Goal: Entertainment & Leisure: Consume media (video, audio)

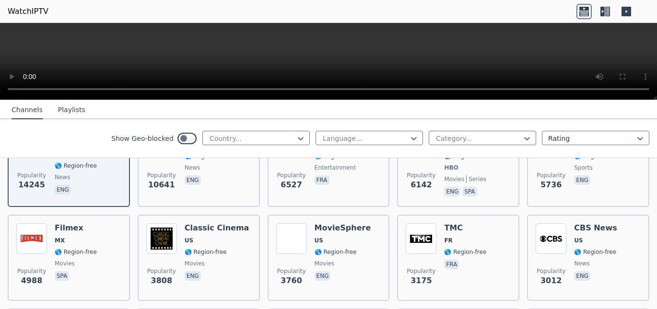
scroll to position [101, 0]
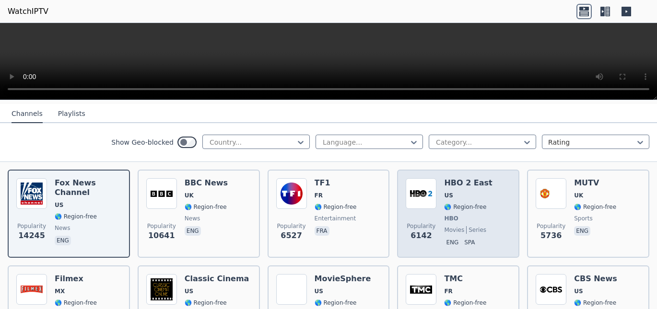
click at [463, 192] on span "US" at bounding box center [468, 196] width 48 height 8
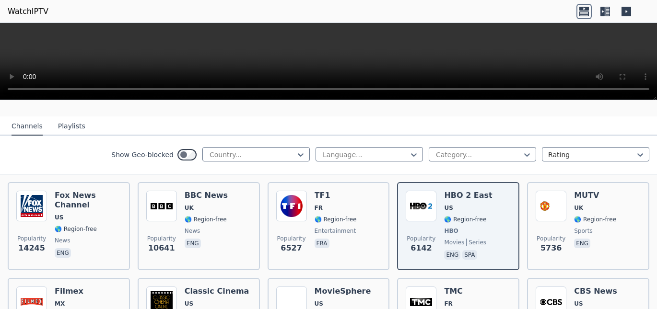
scroll to position [25, 0]
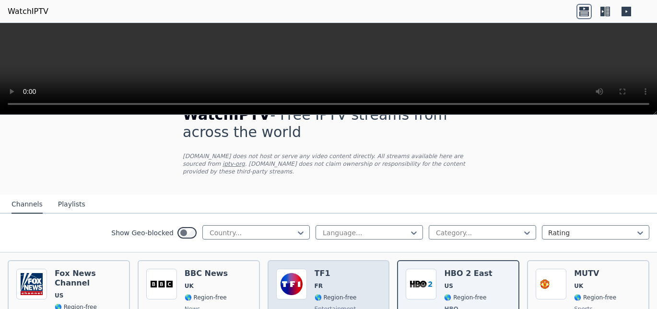
click at [332, 282] on span "FR" at bounding box center [335, 286] width 42 height 8
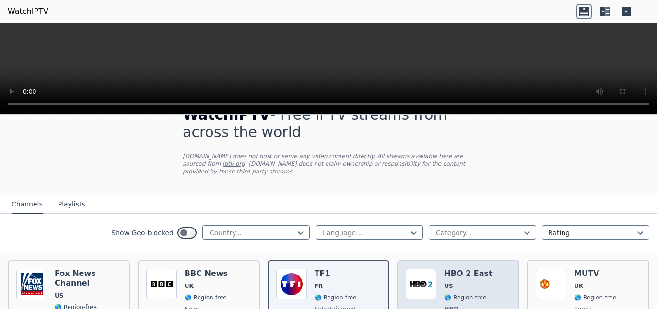
click at [444, 269] on h6 "HBO 2 East" at bounding box center [468, 274] width 48 height 10
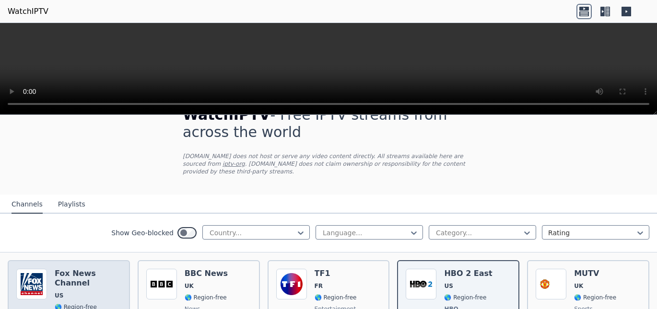
click at [96, 269] on h6 "Fox News Channel" at bounding box center [88, 278] width 67 height 19
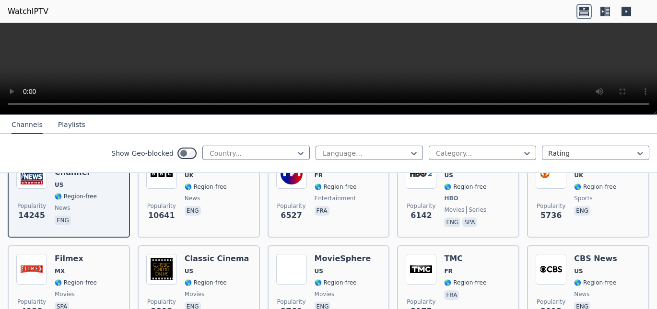
scroll to position [94, 0]
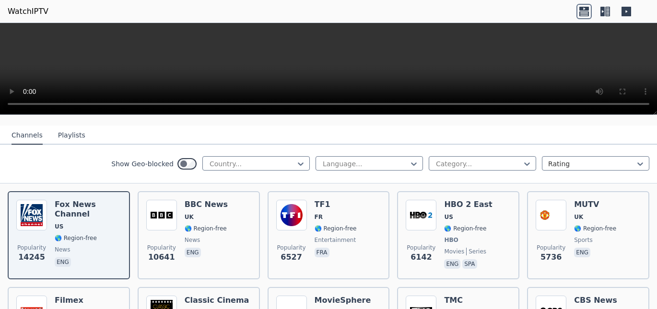
click at [601, 12] on icon at bounding box center [602, 12] width 4 height 10
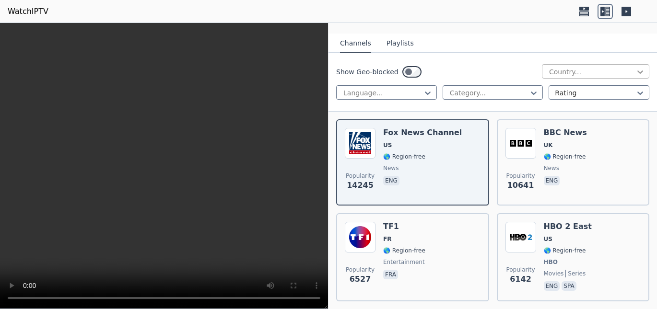
click at [635, 67] on icon at bounding box center [640, 72] width 10 height 10
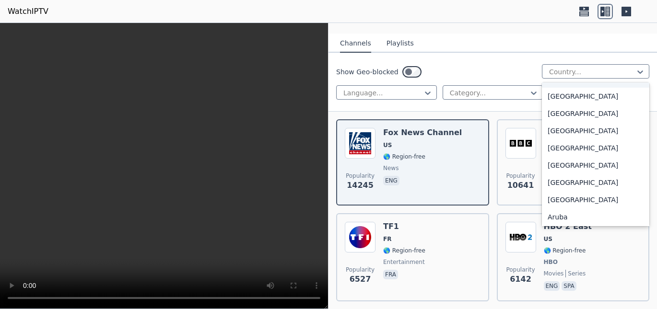
scroll to position [28, 0]
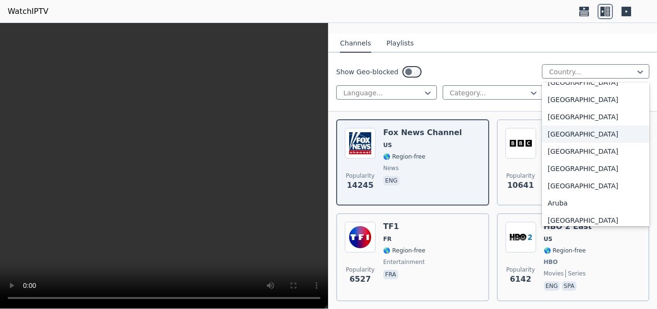
click at [567, 126] on div "[GEOGRAPHIC_DATA]" at bounding box center [595, 134] width 107 height 17
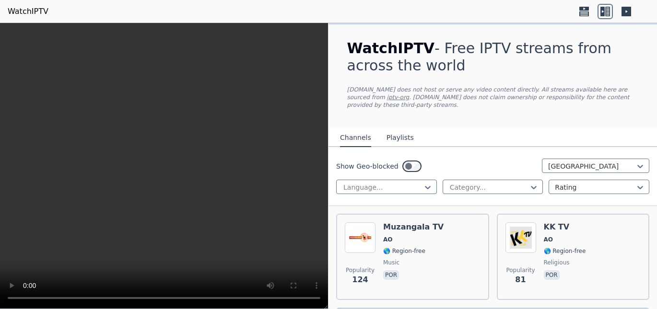
scroll to position [23, 0]
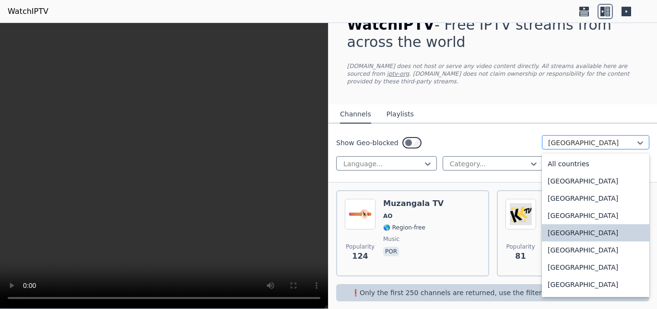
click at [596, 138] on div at bounding box center [591, 143] width 87 height 10
click at [557, 156] on div "All countries" at bounding box center [595, 163] width 107 height 17
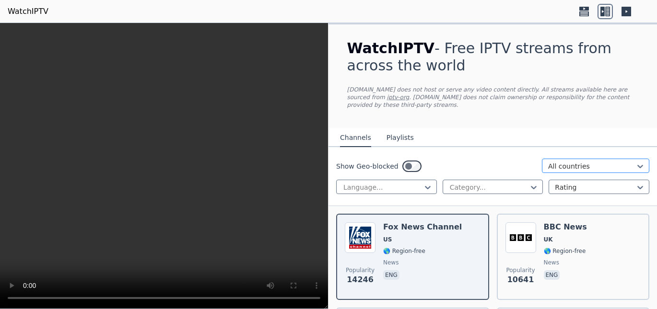
click at [589, 162] on div at bounding box center [591, 167] width 87 height 10
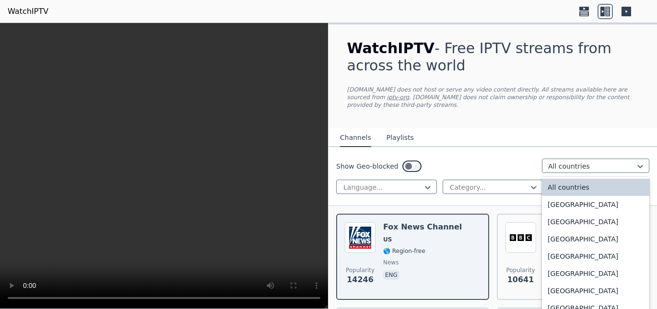
click at [592, 179] on div "All countries" at bounding box center [595, 187] width 107 height 17
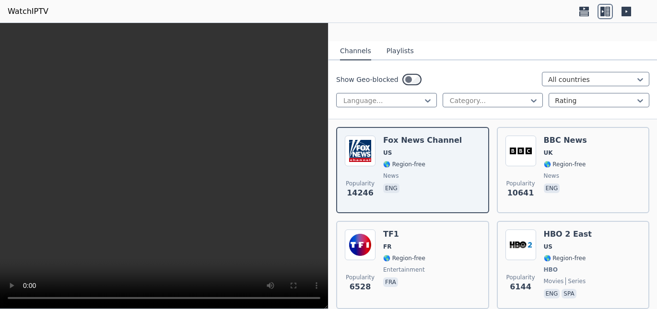
scroll to position [43, 0]
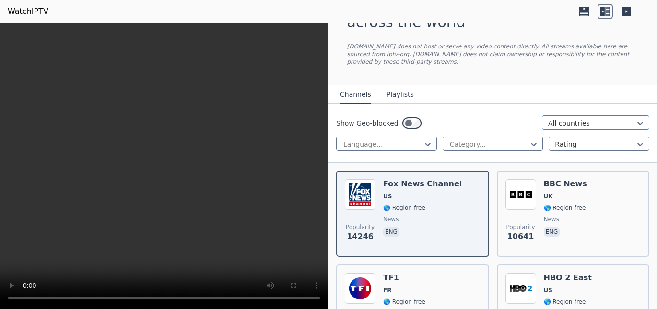
click at [587, 119] on div at bounding box center [591, 123] width 87 height 10
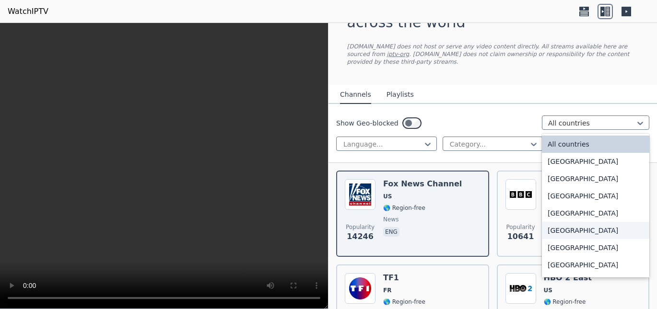
click at [584, 224] on div "Antigua and Barbuda" at bounding box center [595, 230] width 107 height 17
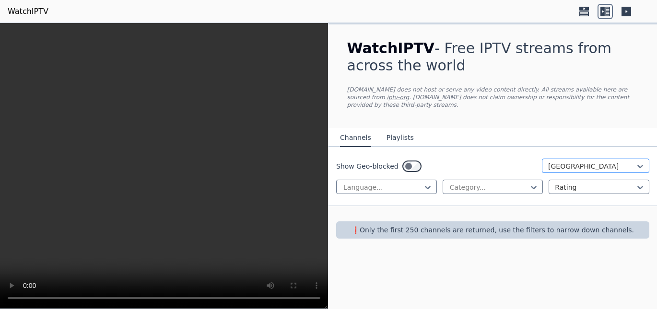
click at [602, 159] on div "Antigua and Barbuda" at bounding box center [595, 166] width 107 height 14
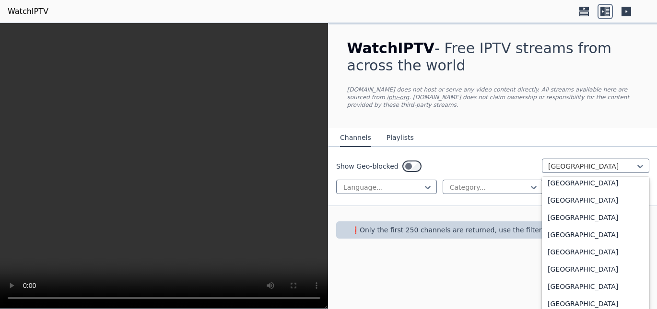
scroll to position [416, 0]
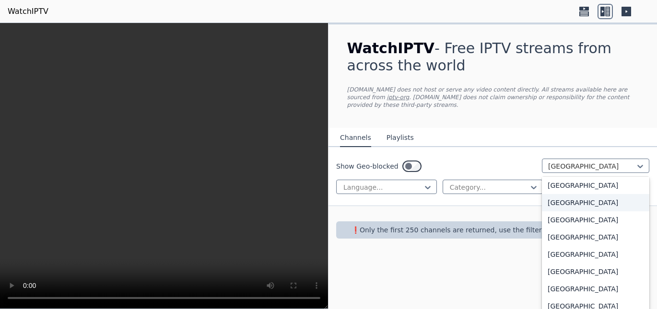
click at [583, 200] on div "Brazil" at bounding box center [595, 202] width 107 height 17
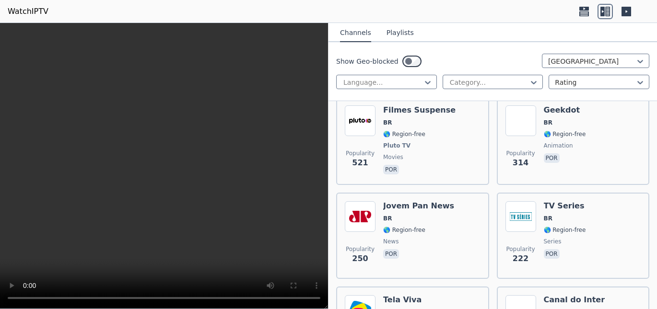
scroll to position [198, 0]
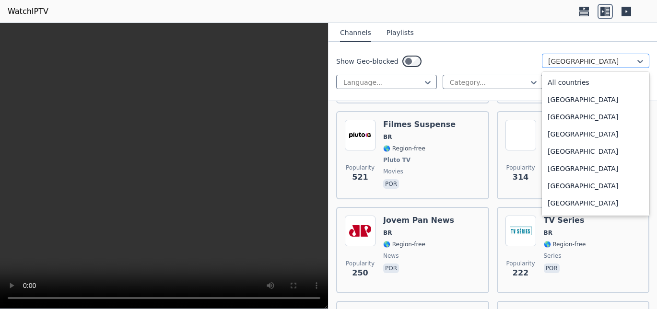
click at [618, 61] on div at bounding box center [591, 62] width 87 height 10
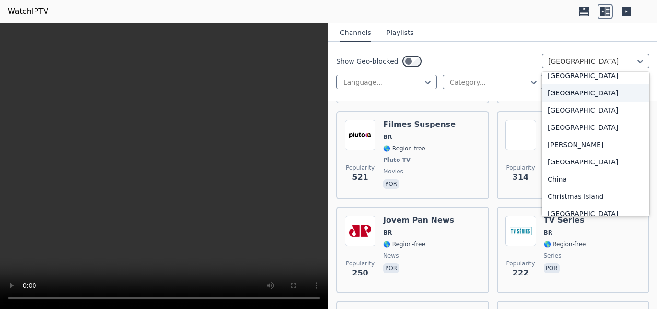
click at [604, 91] on div "Cape Verde" at bounding box center [595, 92] width 107 height 17
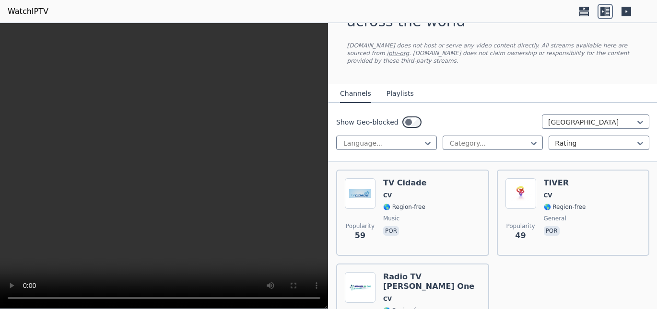
scroll to position [50, 0]
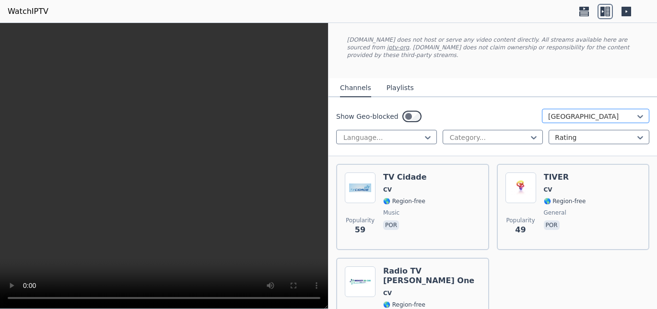
click at [584, 112] on div at bounding box center [591, 117] width 87 height 10
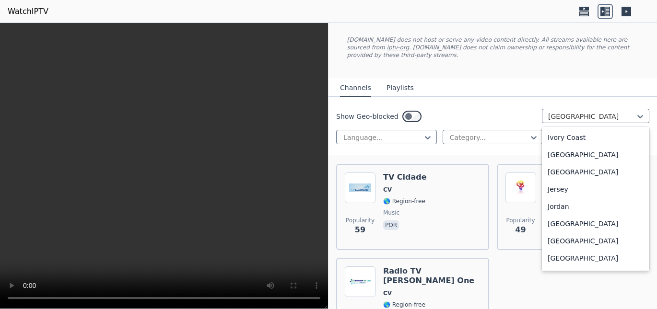
scroll to position [1619, 0]
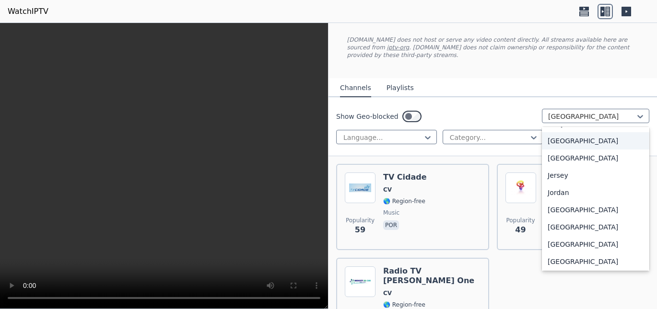
click at [574, 142] on div "Jamaica" at bounding box center [595, 140] width 107 height 17
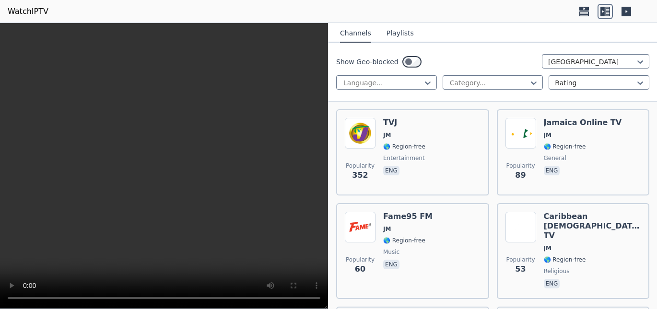
scroll to position [116, 0]
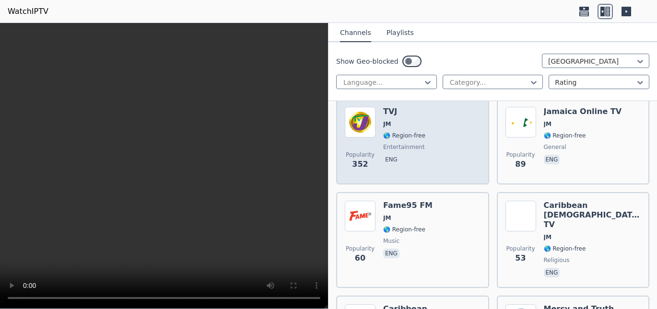
click at [406, 147] on div "TVJ JM 🌎 Region-free entertainment eng" at bounding box center [404, 141] width 42 height 69
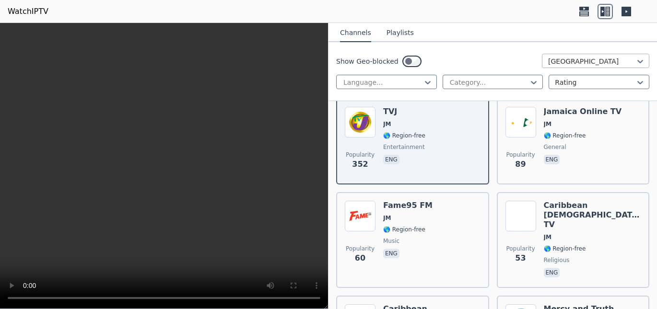
click at [623, 62] on div at bounding box center [591, 62] width 87 height 10
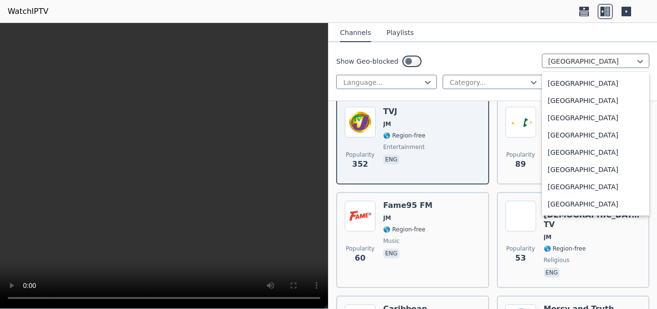
scroll to position [2470, 0]
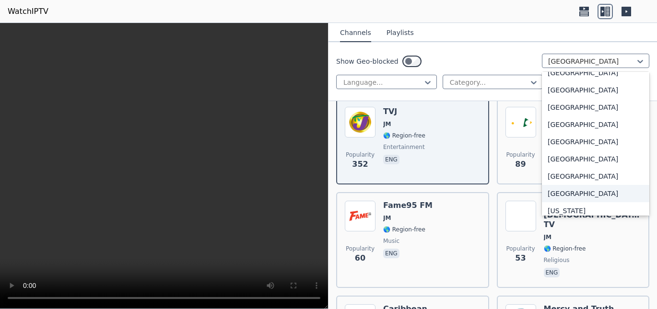
click at [560, 191] on div "Portugal" at bounding box center [595, 193] width 107 height 17
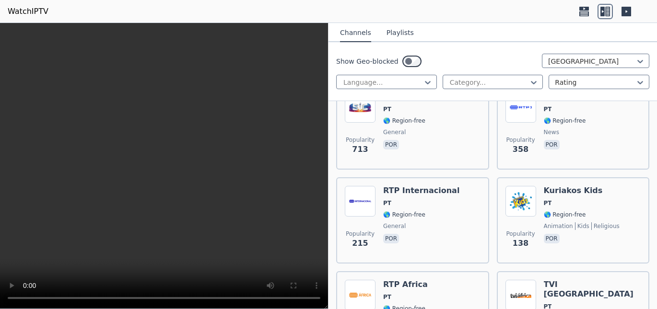
scroll to position [107, 0]
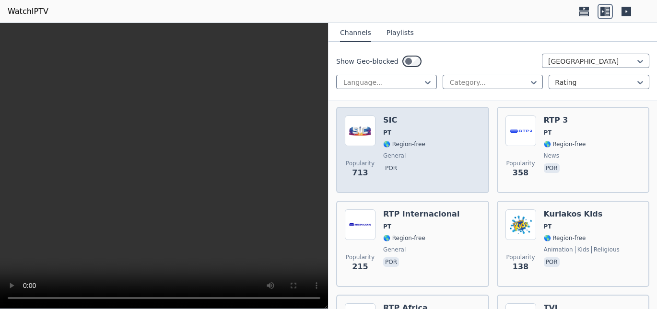
click at [424, 144] on div "Popularity 713 SIC PT 🌎 Region-free general por" at bounding box center [413, 150] width 136 height 69
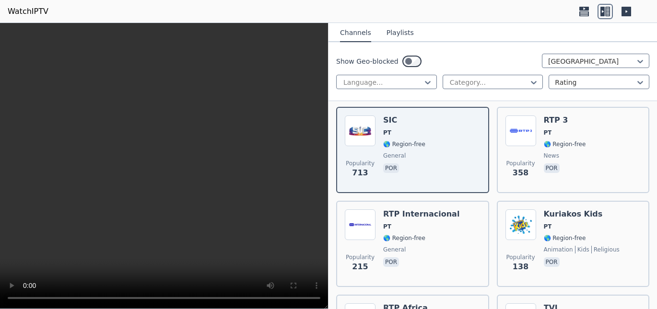
click at [468, 44] on div "Show Geo-blocked Portugal Language... Category... Rating" at bounding box center [492, 71] width 328 height 59
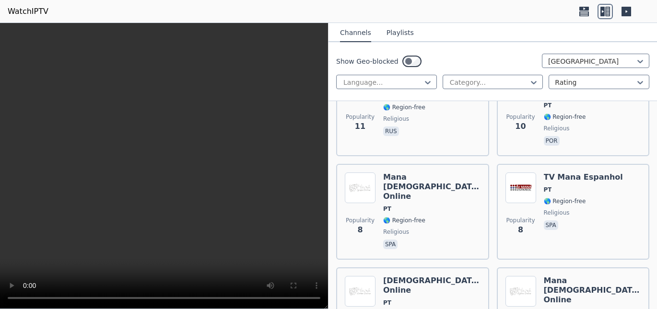
scroll to position [1339, 0]
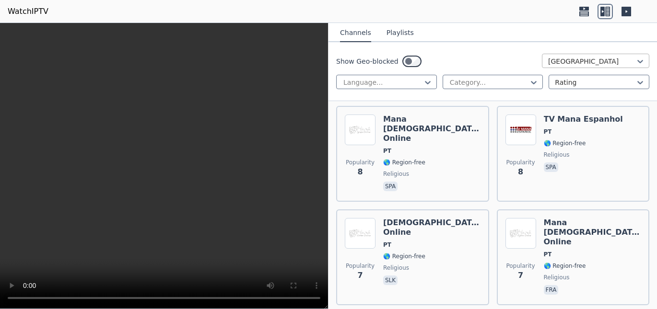
click at [595, 58] on div at bounding box center [591, 62] width 87 height 10
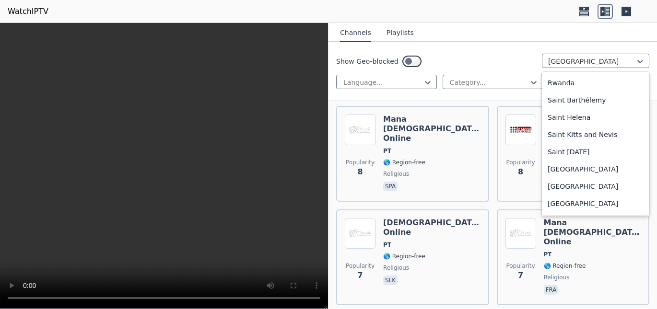
scroll to position [2712, 0]
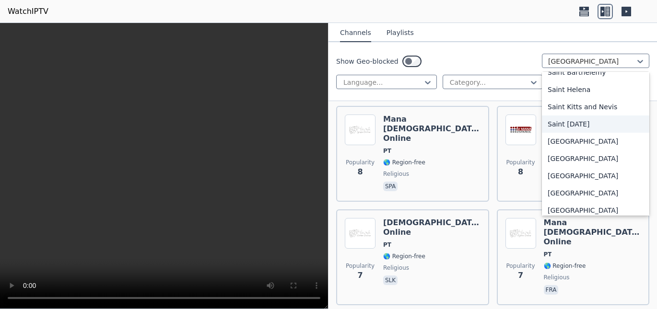
click at [577, 126] on div "Saint Lucia" at bounding box center [595, 124] width 107 height 17
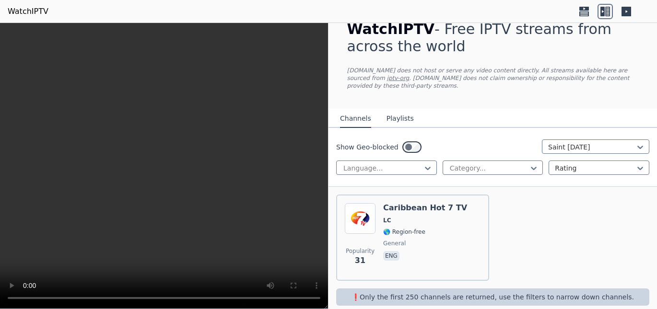
scroll to position [22, 0]
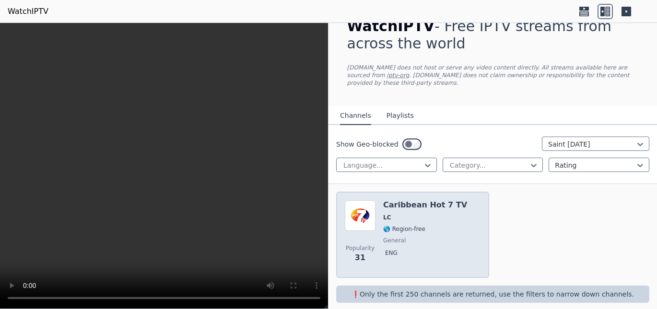
click at [439, 201] on h6 "Caribbean Hot 7 TV" at bounding box center [425, 205] width 84 height 10
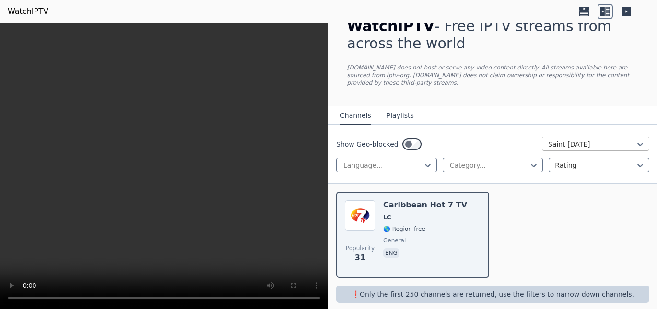
click at [590, 140] on div at bounding box center [591, 145] width 87 height 10
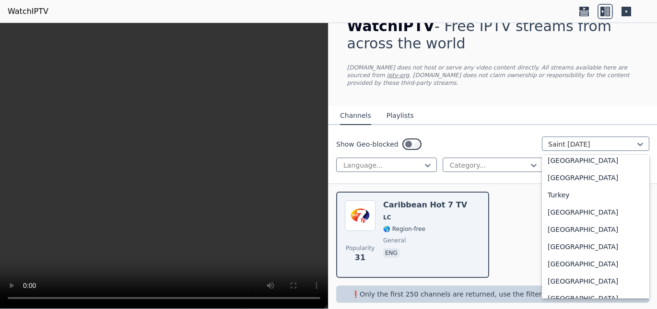
scroll to position [3272, 0]
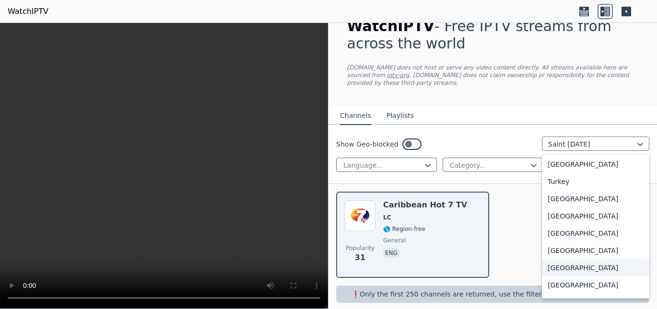
click at [583, 266] on div "United Kingdom" at bounding box center [595, 267] width 107 height 17
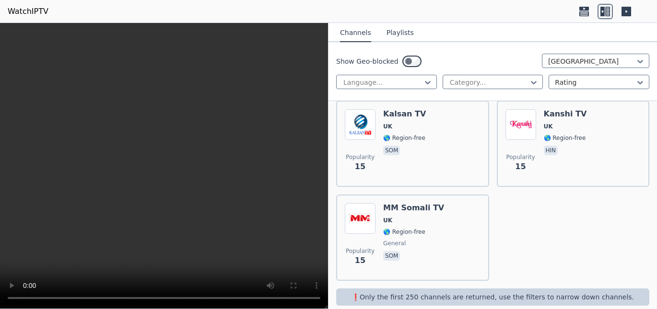
scroll to position [3408, 0]
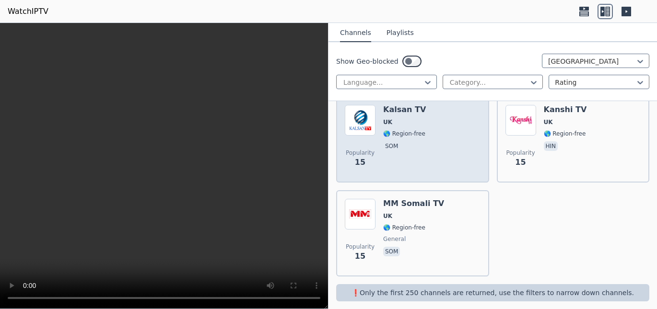
click at [414, 130] on span "🌎 Region-free" at bounding box center [404, 134] width 42 height 8
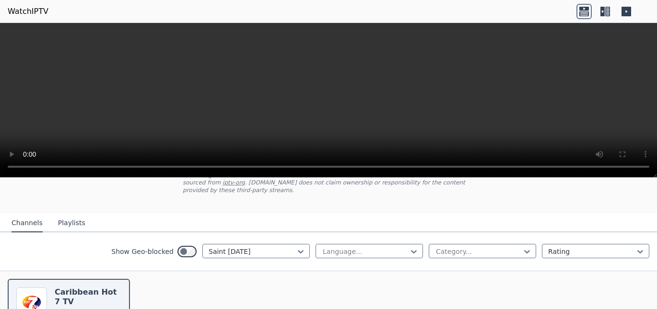
scroll to position [95, 0]
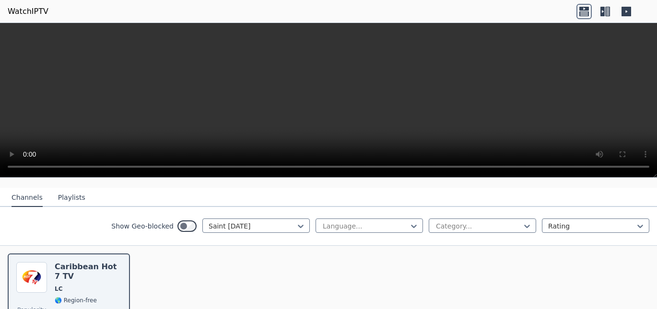
click at [605, 7] on icon at bounding box center [607, 12] width 5 height 10
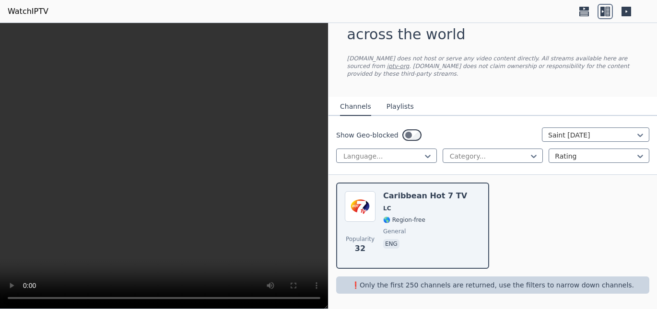
scroll to position [23, 0]
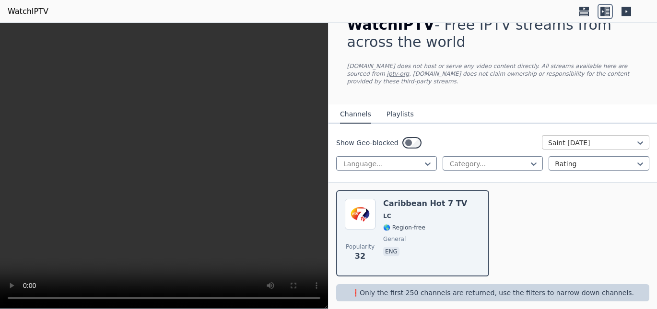
click at [588, 138] on div at bounding box center [591, 143] width 87 height 10
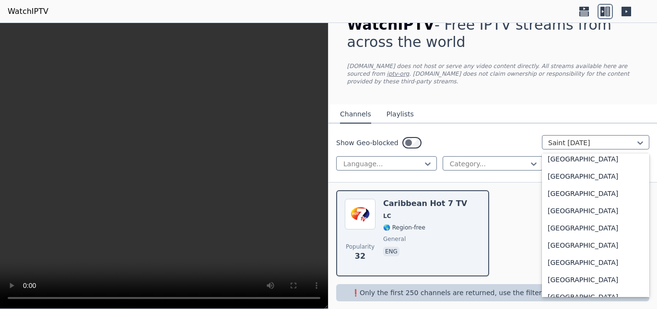
scroll to position [3314, 0]
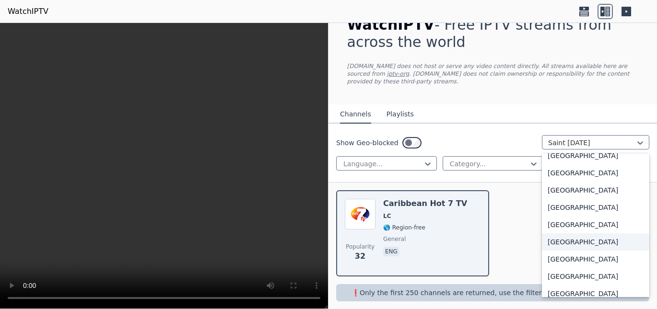
click at [576, 233] on div "United States" at bounding box center [595, 241] width 107 height 17
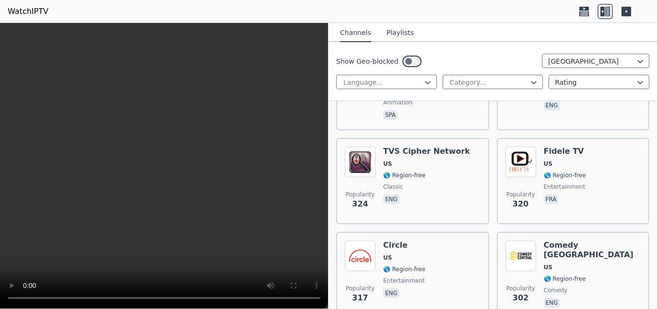
scroll to position [4008, 0]
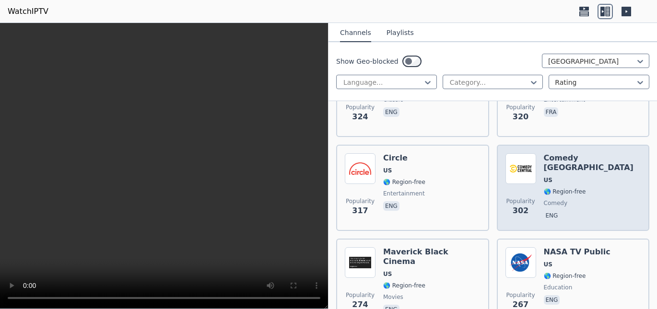
click at [591, 153] on div "Comedy Central East US 🌎 Region-free comedy eng" at bounding box center [592, 187] width 97 height 69
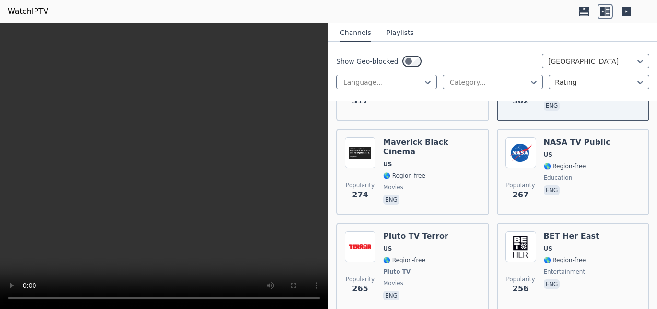
scroll to position [4205, 0]
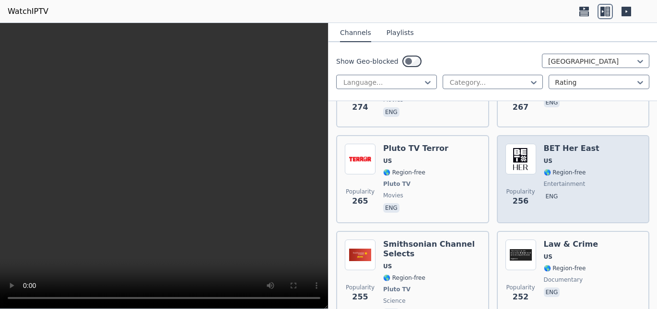
click at [594, 144] on div "Popularity 256 BET Her East US 🌎 Region-free entertainment eng" at bounding box center [573, 179] width 136 height 71
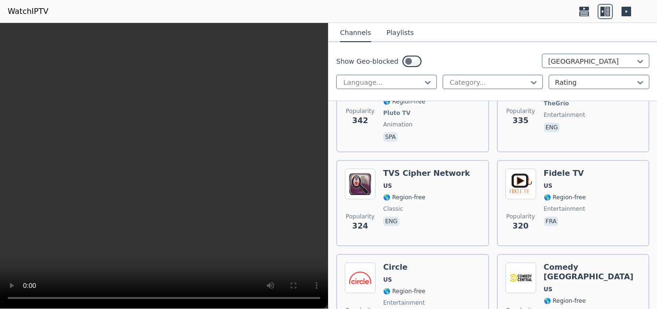
scroll to position [3876, 0]
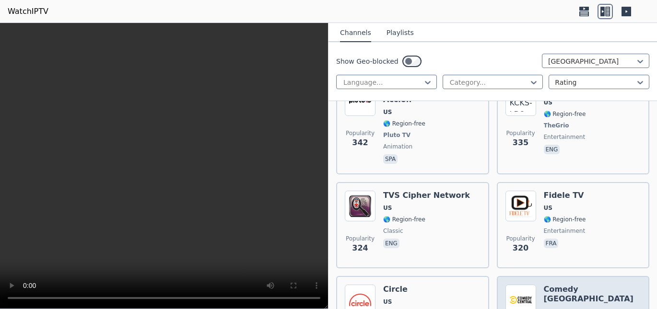
drag, startPoint x: 555, startPoint y: 247, endPoint x: 535, endPoint y: 286, distance: 43.3
click at [560, 308] on span "US" at bounding box center [592, 312] width 97 height 8
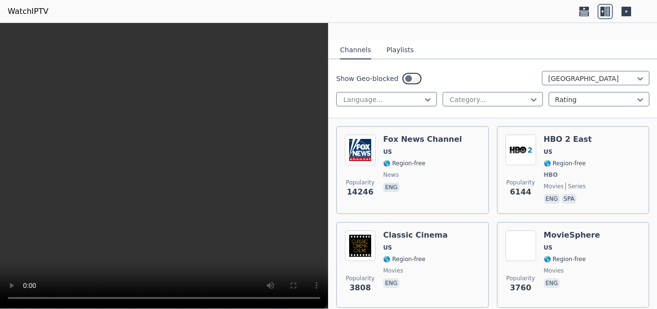
scroll to position [66, 0]
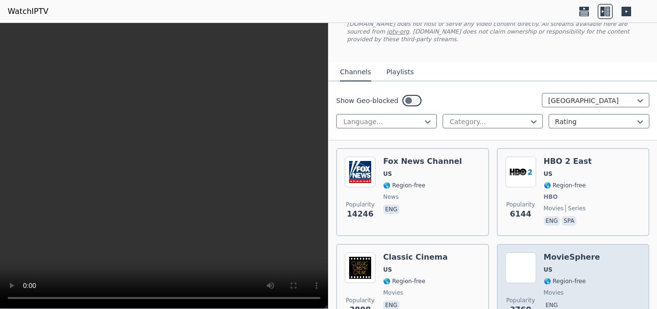
click at [576, 254] on h6 "MovieSphere" at bounding box center [572, 258] width 57 height 10
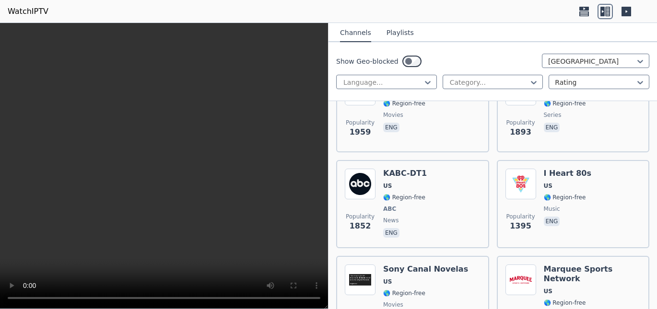
scroll to position [570, 0]
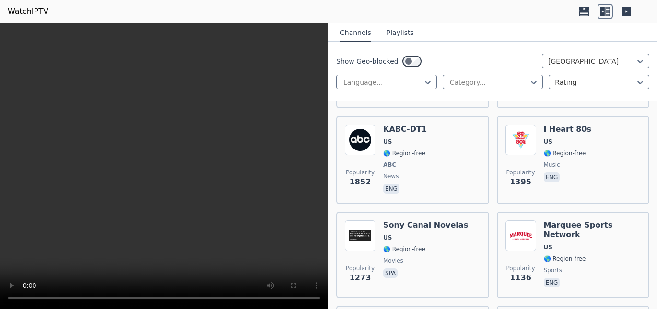
click at [583, 11] on icon at bounding box center [583, 11] width 15 height 15
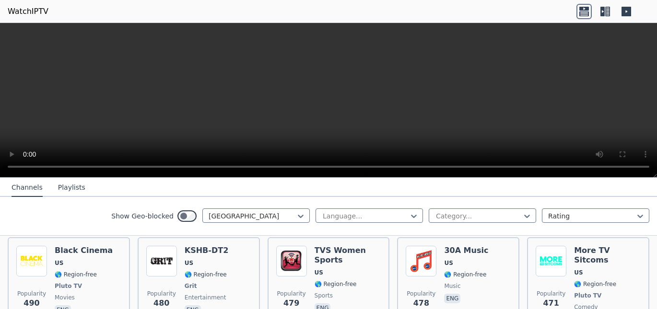
scroll to position [1170, 0]
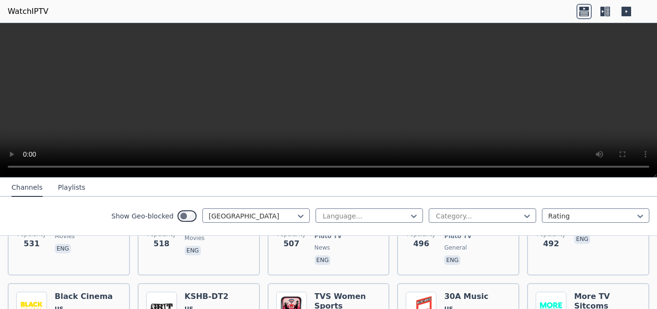
click at [630, 11] on icon at bounding box center [626, 12] width 10 height 10
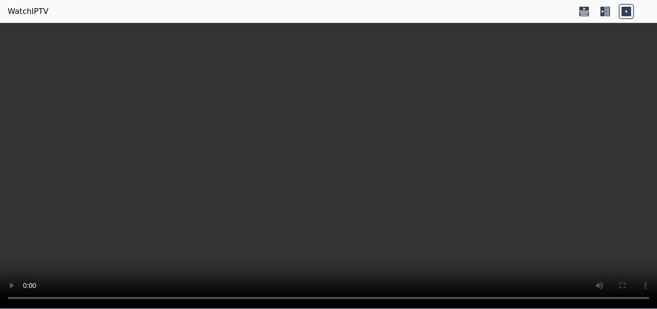
click at [607, 11] on icon at bounding box center [607, 12] width 5 height 10
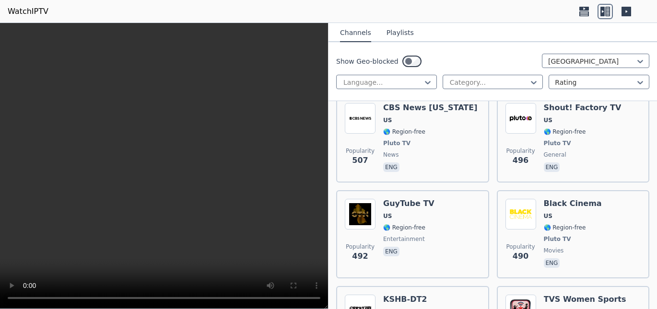
scroll to position [2694, 0]
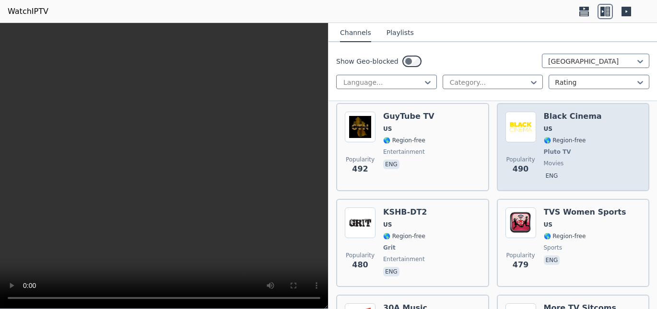
click at [565, 119] on div "Black Cinema US 🌎 Region-free Pluto TV movies eng" at bounding box center [573, 147] width 58 height 71
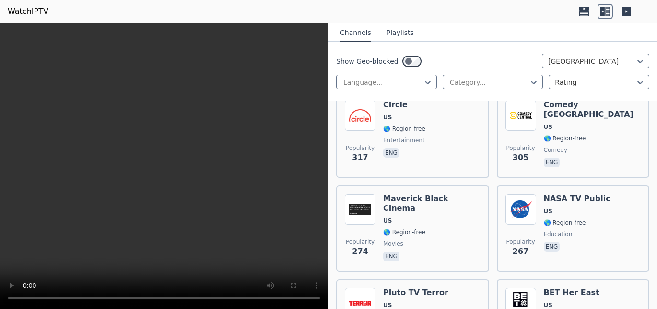
scroll to position [3974, 0]
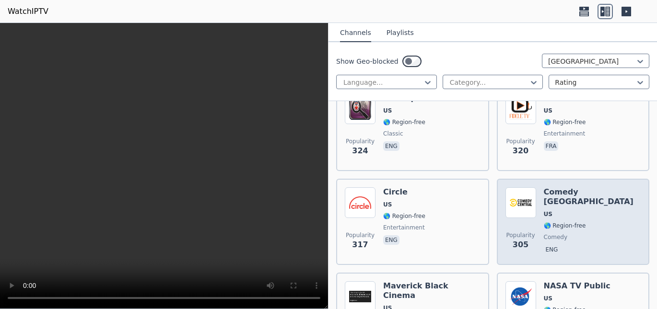
click at [575, 187] on h6 "Comedy [GEOGRAPHIC_DATA]" at bounding box center [592, 196] width 97 height 19
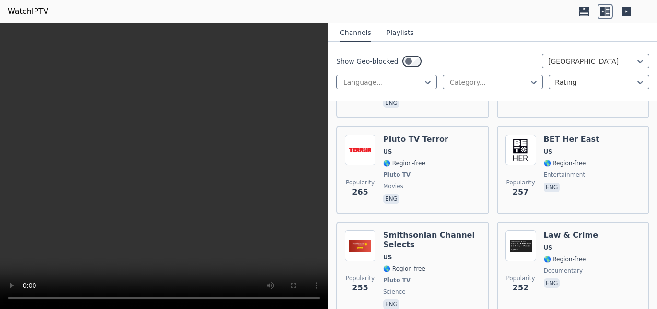
scroll to position [4192, 0]
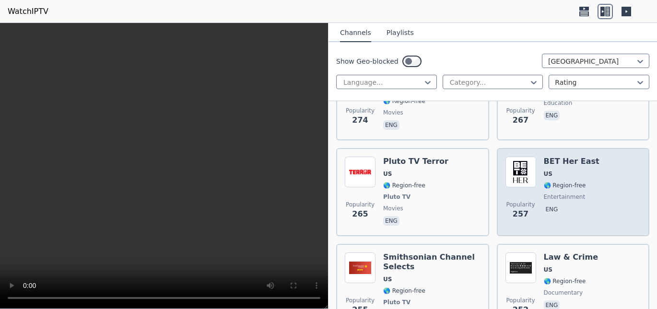
click at [600, 157] on div "Popularity 257 BET Her East US 🌎 Region-free entertainment eng" at bounding box center [573, 192] width 136 height 71
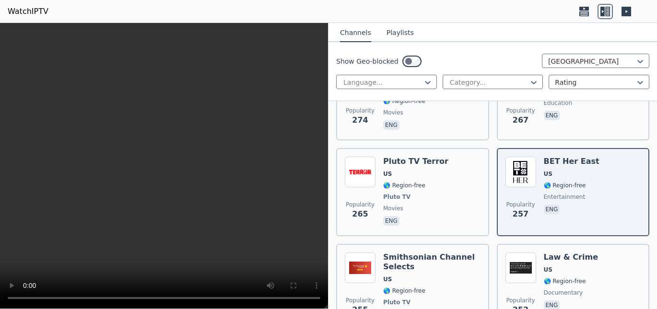
click at [584, 10] on icon at bounding box center [584, 9] width 10 height 4
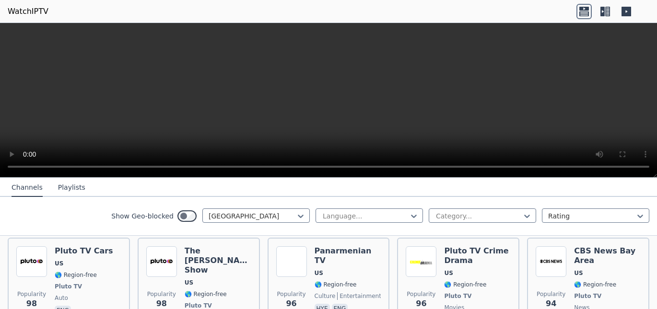
scroll to position [4516, 0]
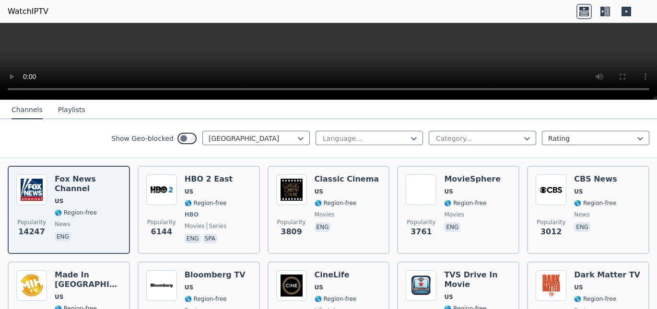
scroll to position [92, 0]
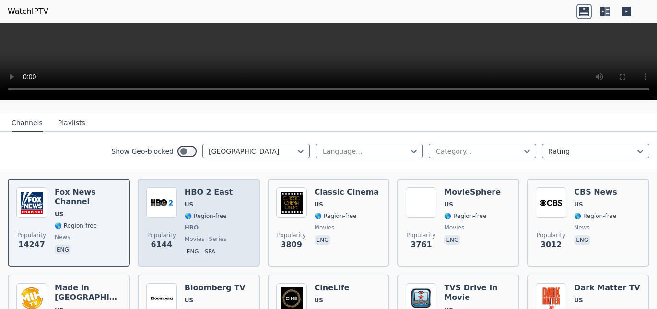
click at [208, 224] on span "HBO" at bounding box center [209, 228] width 48 height 8
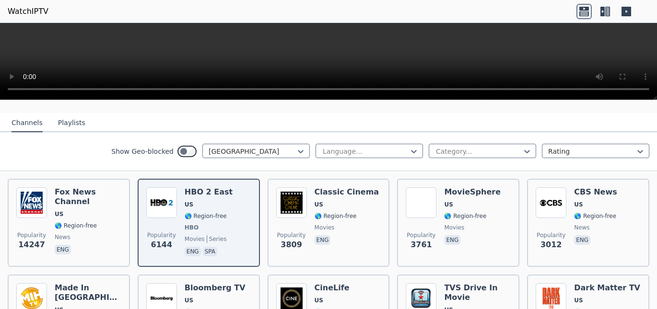
click at [607, 15] on icon at bounding box center [607, 12] width 5 height 10
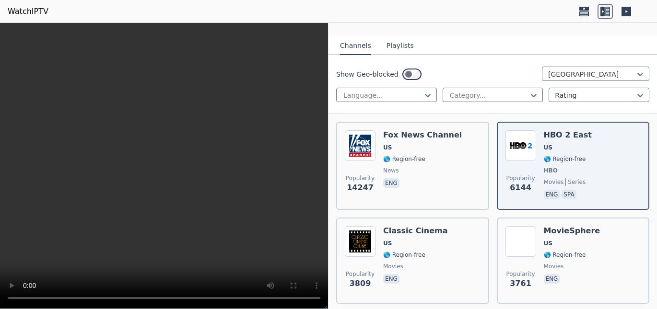
drag, startPoint x: 142, startPoint y: 0, endPoint x: 361, endPoint y: 19, distance: 219.4
click at [361, 19] on header "WatchIPTV" at bounding box center [328, 11] width 657 height 23
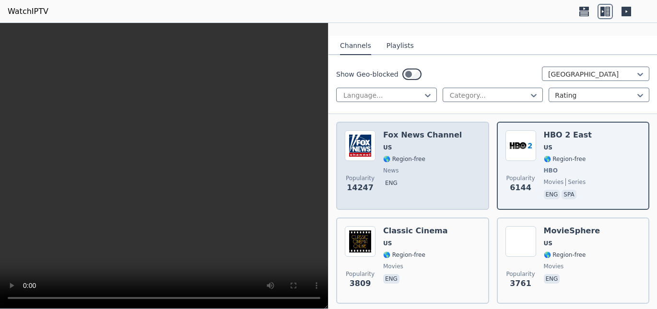
click at [437, 155] on span "🌎 Region-free" at bounding box center [422, 159] width 79 height 8
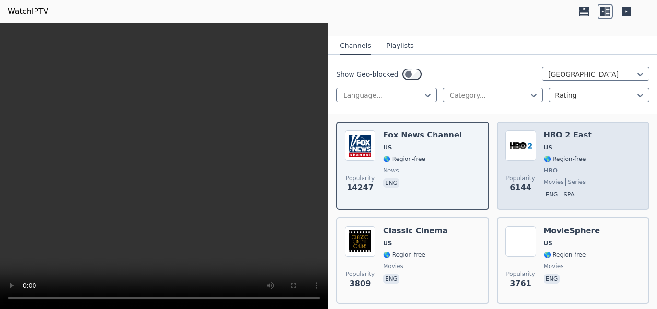
click at [562, 155] on span "🌎 Region-free" at bounding box center [565, 159] width 42 height 8
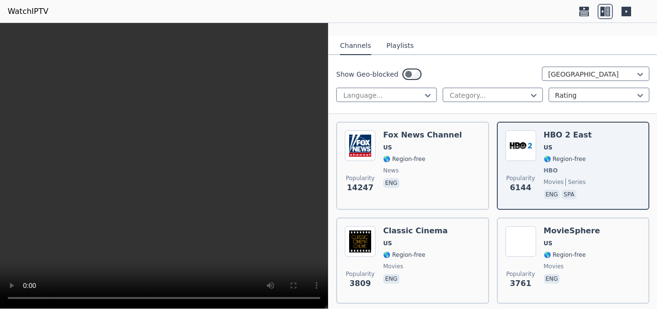
drag, startPoint x: 542, startPoint y: 133, endPoint x: 479, endPoint y: 8, distance: 140.6
click at [479, 8] on header "WatchIPTV" at bounding box center [328, 11] width 657 height 23
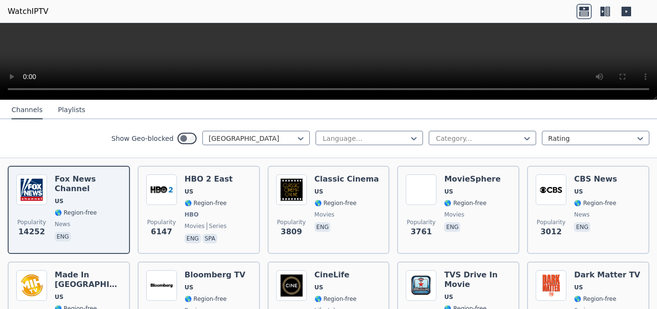
scroll to position [118, 0]
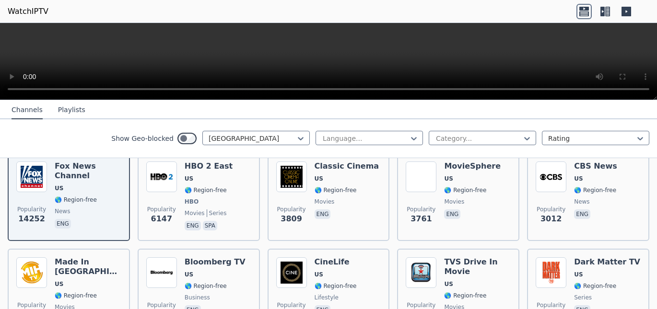
click at [623, 12] on icon at bounding box center [626, 12] width 10 height 10
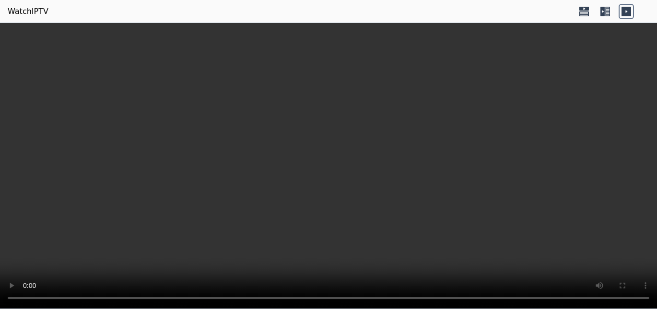
click at [600, 13] on icon at bounding box center [602, 12] width 4 height 10
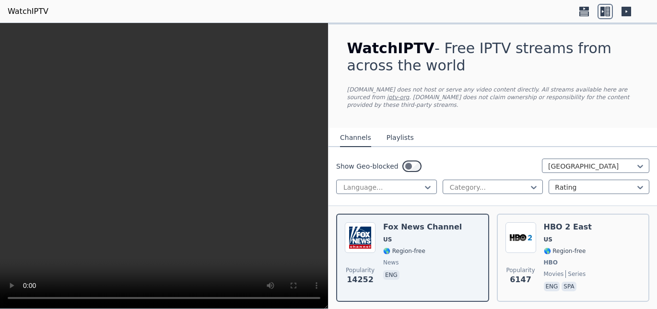
click at [590, 10] on icon at bounding box center [583, 11] width 15 height 15
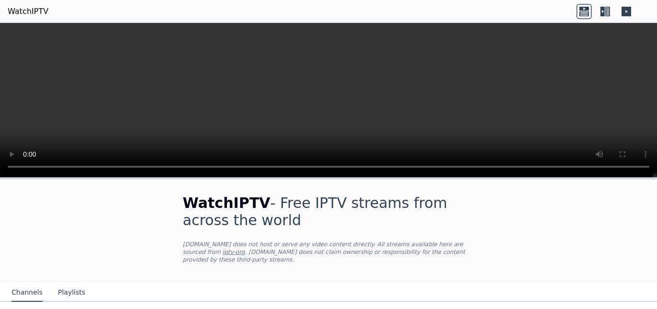
click at [622, 13] on icon at bounding box center [626, 12] width 10 height 10
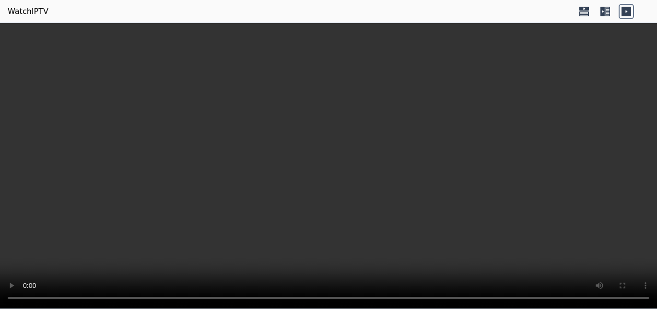
click at [608, 13] on icon at bounding box center [607, 12] width 5 height 10
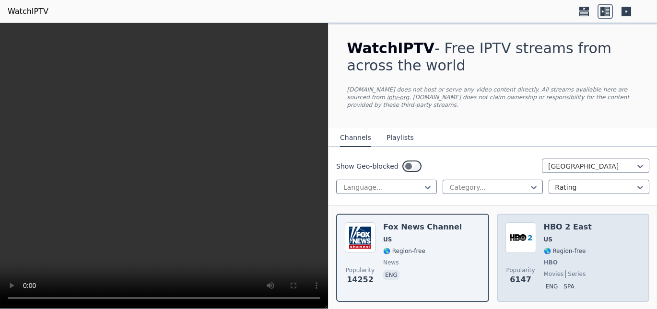
click at [547, 237] on div "HBO 2 East US 🌎 Region-free HBO movies series eng spa" at bounding box center [568, 257] width 48 height 71
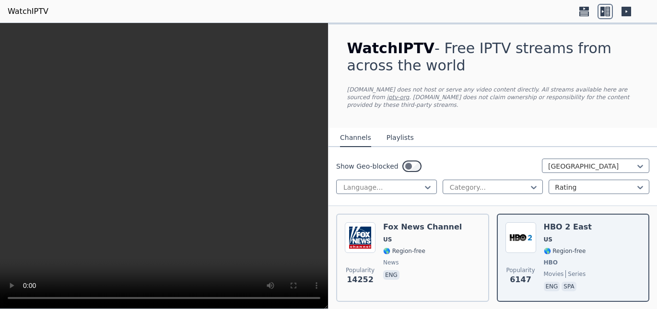
click at [589, 11] on icon at bounding box center [583, 11] width 15 height 15
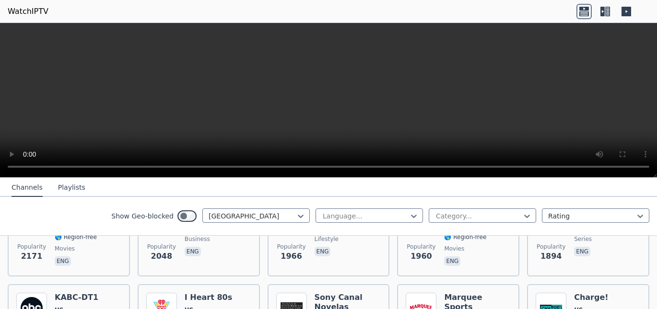
scroll to position [277, 0]
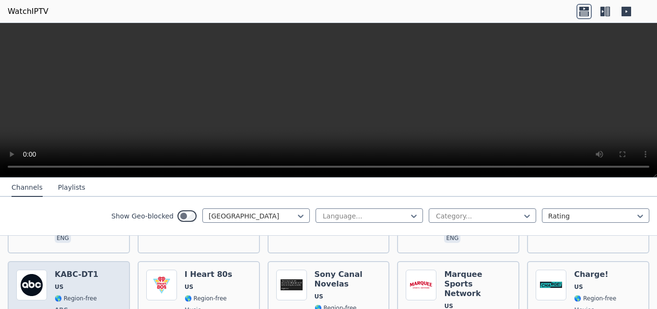
click at [101, 272] on div "Popularity 1852 KABC-DT1 US 🌎 Region-free ABC news eng" at bounding box center [68, 309] width 105 height 79
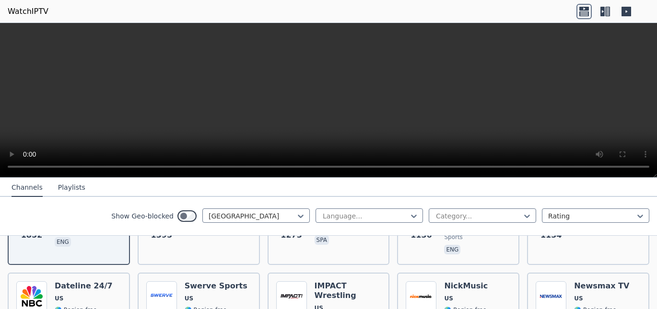
scroll to position [393, 0]
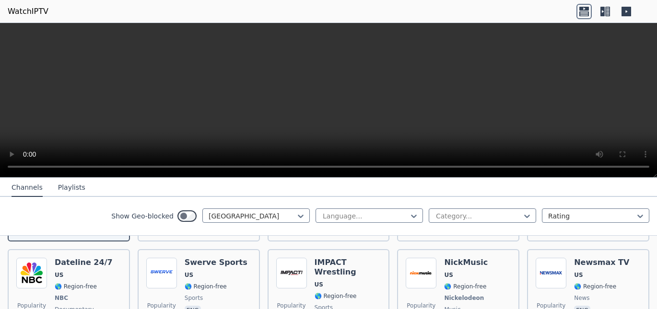
click at [605, 12] on icon at bounding box center [607, 12] width 5 height 10
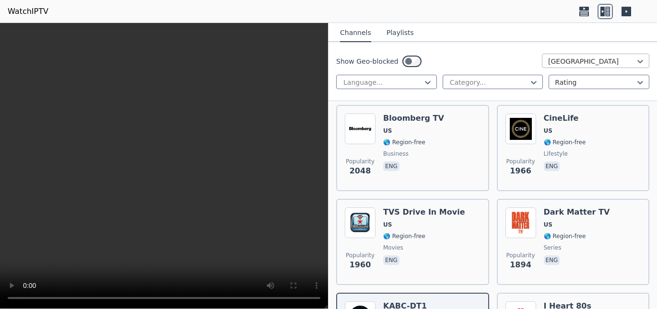
click at [609, 62] on div at bounding box center [591, 62] width 87 height 10
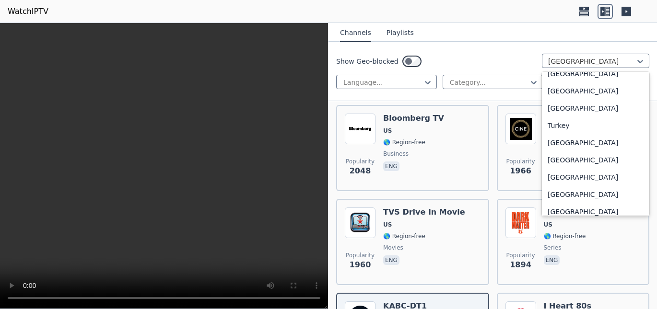
scroll to position [3232, 0]
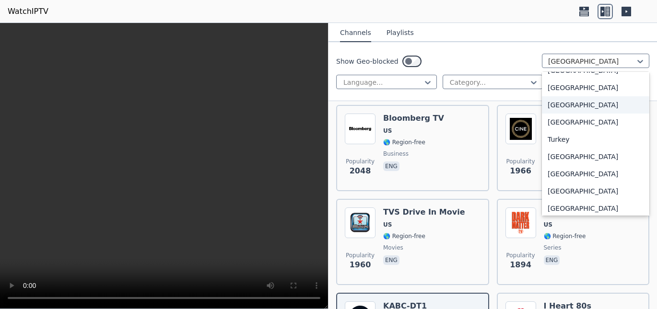
click at [593, 105] on div "Trinidad and Tobago" at bounding box center [595, 104] width 107 height 17
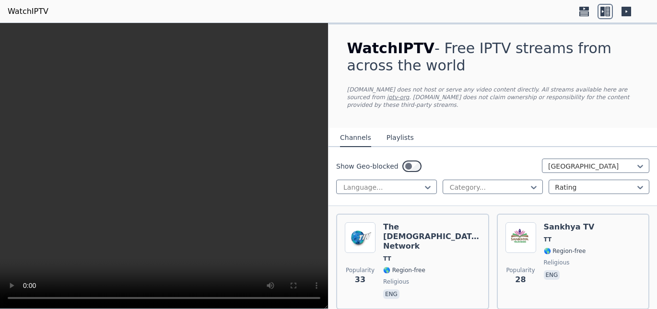
scroll to position [23, 0]
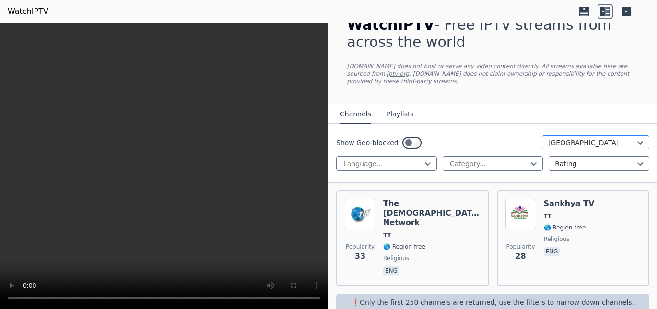
click at [605, 138] on div at bounding box center [591, 143] width 87 height 10
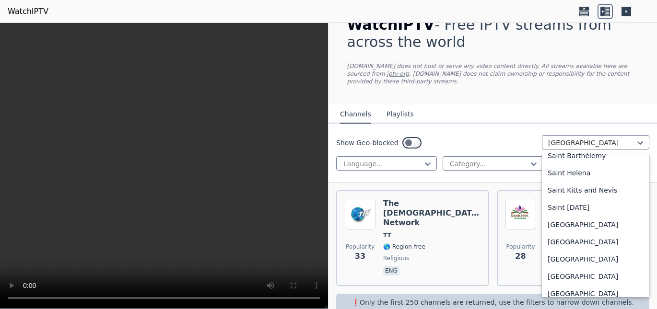
scroll to position [2682, 0]
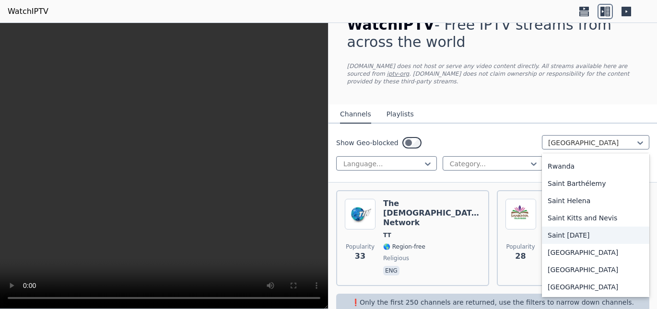
click at [579, 230] on div "Saint Lucia" at bounding box center [595, 235] width 107 height 17
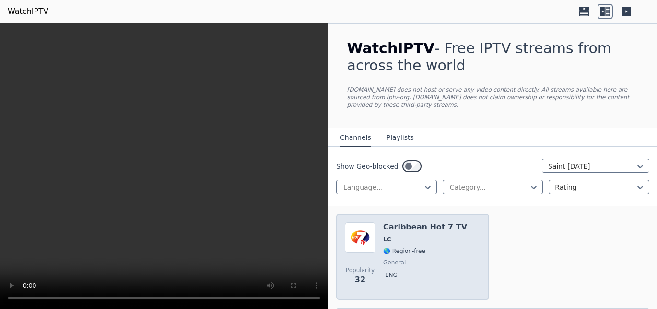
click at [441, 236] on span "LC" at bounding box center [425, 240] width 84 height 8
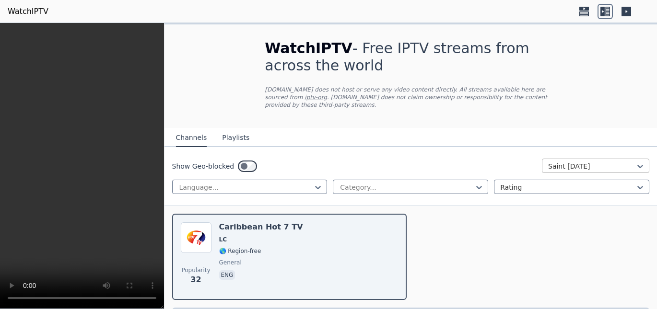
click at [575, 163] on div at bounding box center [591, 167] width 87 height 10
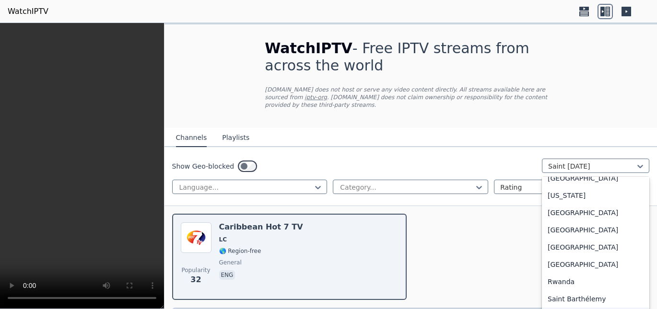
scroll to position [2560, 0]
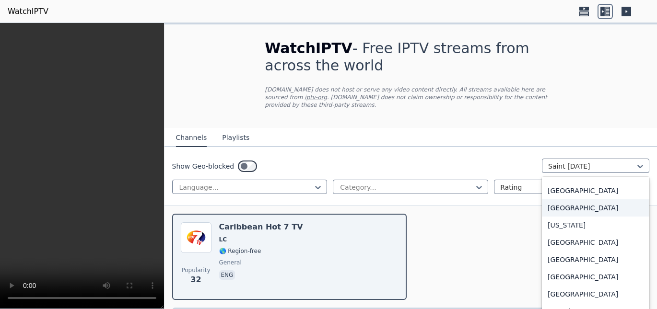
click at [567, 202] on div "Portugal" at bounding box center [595, 207] width 107 height 17
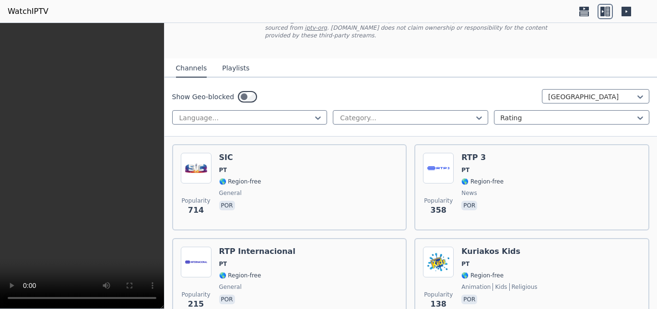
scroll to position [72, 0]
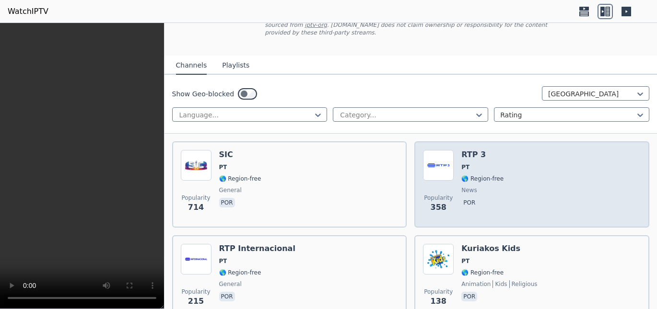
click at [523, 154] on div "Popularity 358 RTP 3 PT 🌎 Region-free news por" at bounding box center [532, 184] width 218 height 69
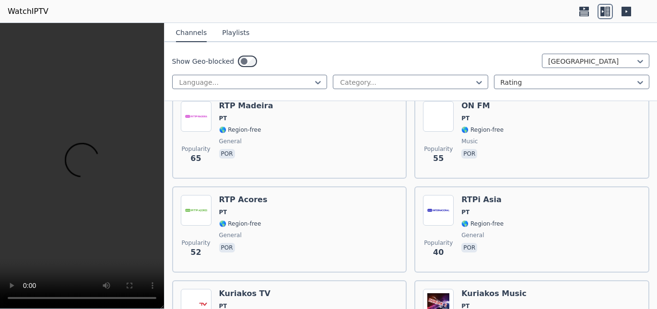
scroll to position [571, 0]
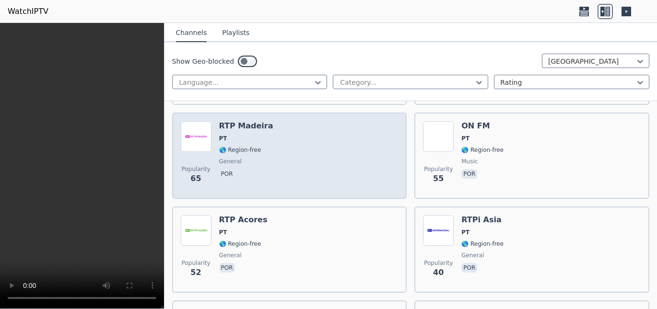
click at [346, 127] on div "Popularity 65 RTP Madeira PT 🌎 Region-free general por" at bounding box center [290, 155] width 218 height 69
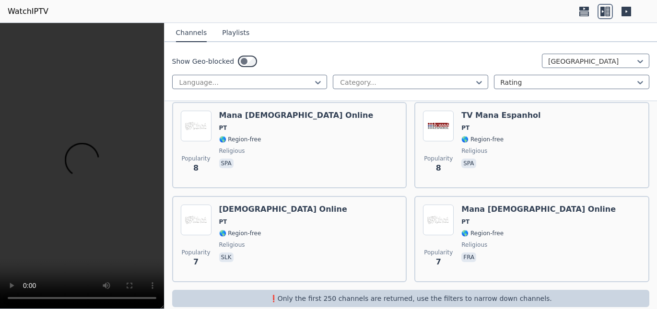
scroll to position [1339, 0]
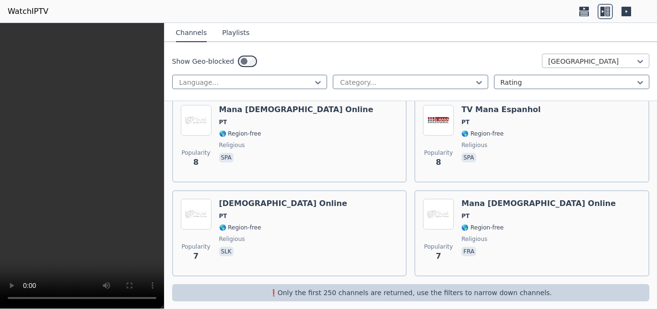
click at [599, 64] on div at bounding box center [591, 62] width 87 height 10
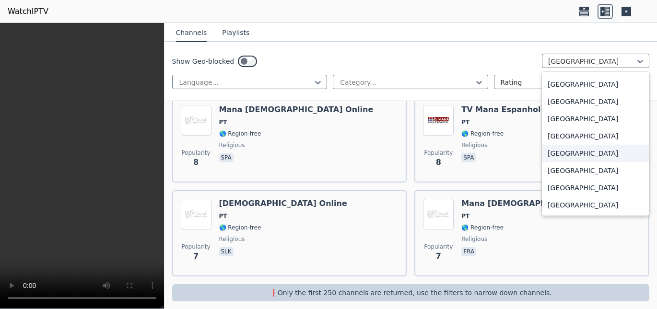
scroll to position [3341, 0]
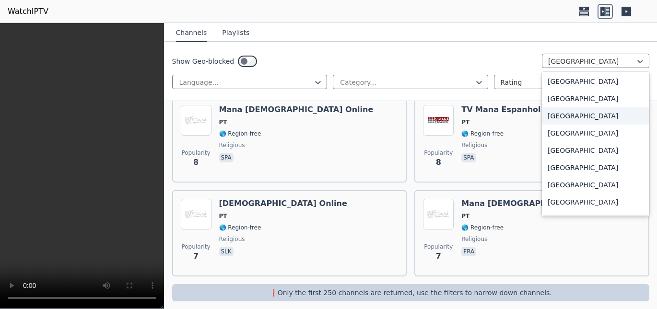
drag, startPoint x: 590, startPoint y: 118, endPoint x: 589, endPoint y: 125, distance: 6.3
click at [589, 125] on div "All countries Afghanistan Albania Algeria Angola Antigua and Barbuda Argentina …" at bounding box center [595, 144] width 107 height 144
click at [587, 130] on div "[GEOGRAPHIC_DATA]" at bounding box center [595, 133] width 107 height 17
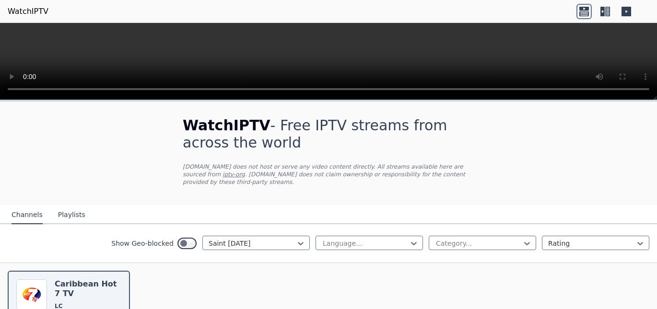
drag, startPoint x: 105, startPoint y: 278, endPoint x: 297, endPoint y: 282, distance: 192.3
click at [297, 282] on div "Popularity 33 Caribbean Hot 7 TV LC 🌎 Region-free general eng" at bounding box center [328, 314] width 657 height 102
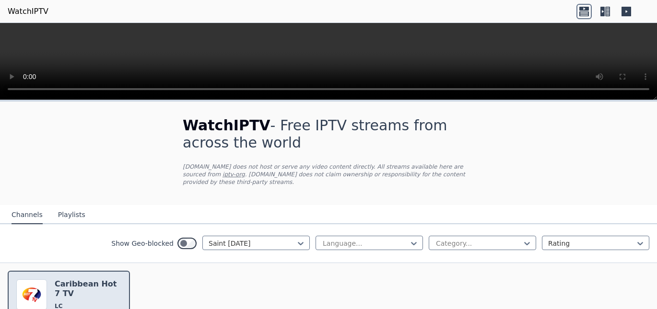
click at [74, 286] on h6 "Caribbean Hot 7 TV" at bounding box center [88, 288] width 67 height 19
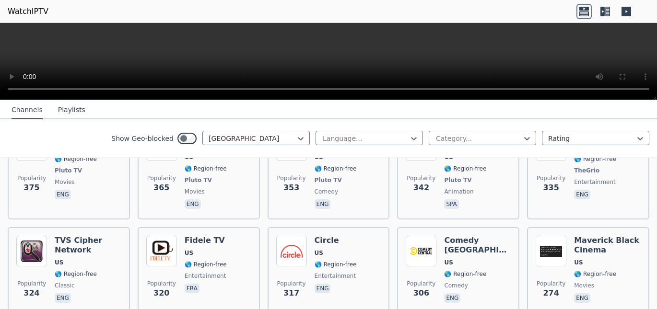
scroll to position [1679, 0]
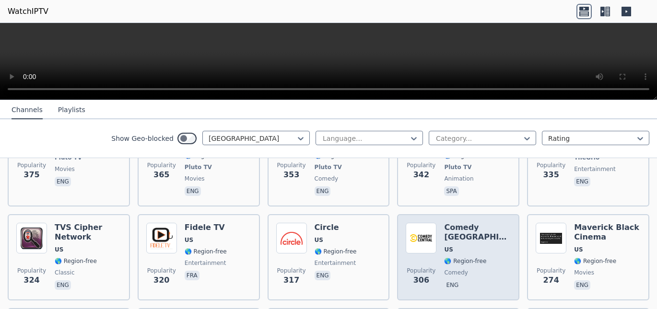
click at [477, 223] on h6 "Comedy [GEOGRAPHIC_DATA]" at bounding box center [477, 232] width 67 height 19
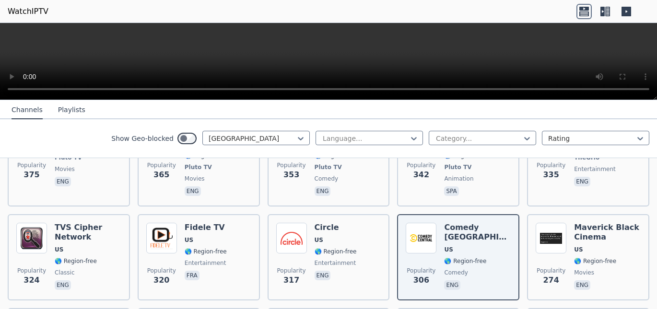
click at [606, 10] on icon at bounding box center [607, 12] width 5 height 10
